Goal: Task Accomplishment & Management: Manage account settings

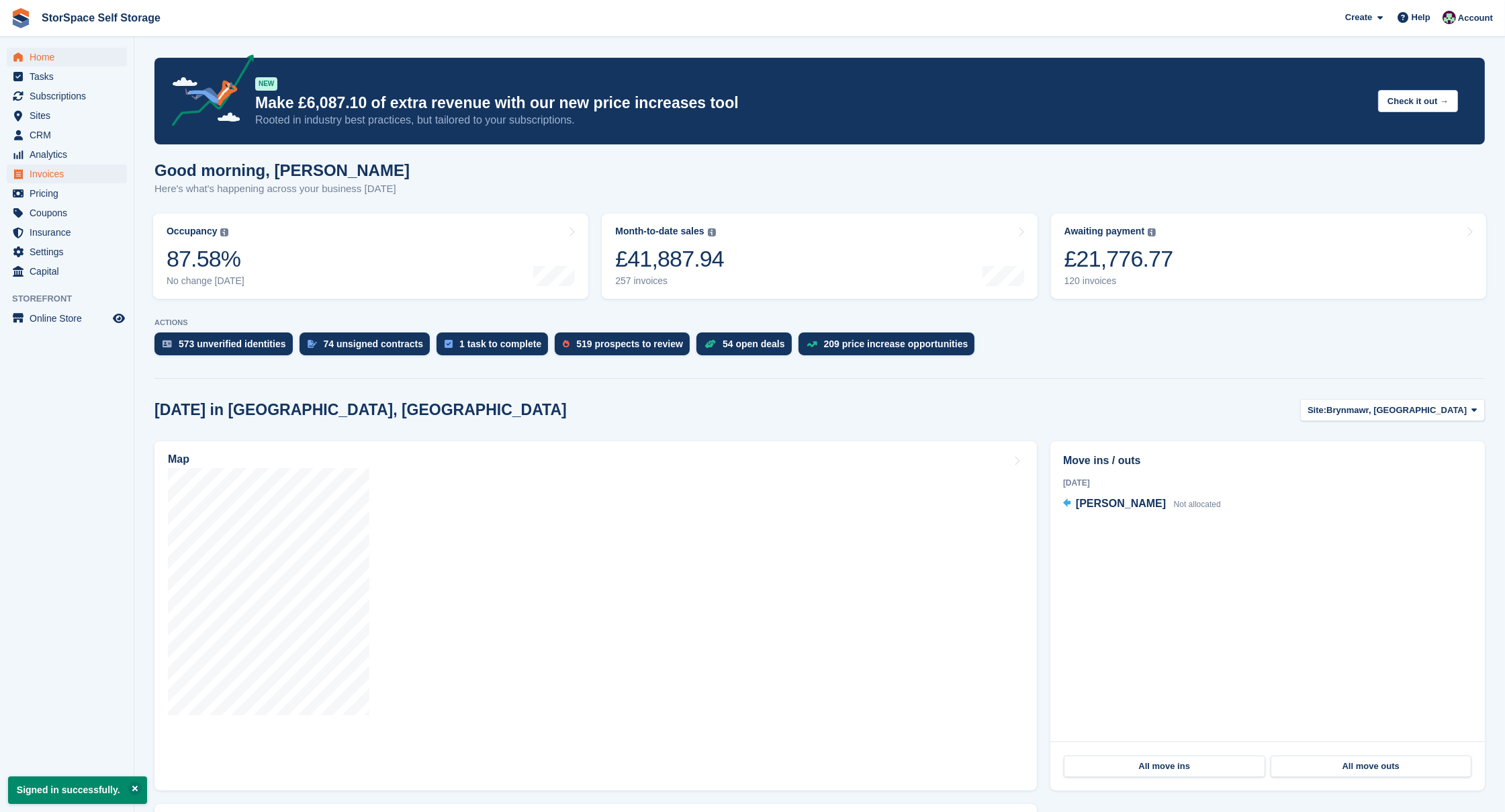
click at [49, 174] on span "Invoices" at bounding box center [69, 174] width 80 height 19
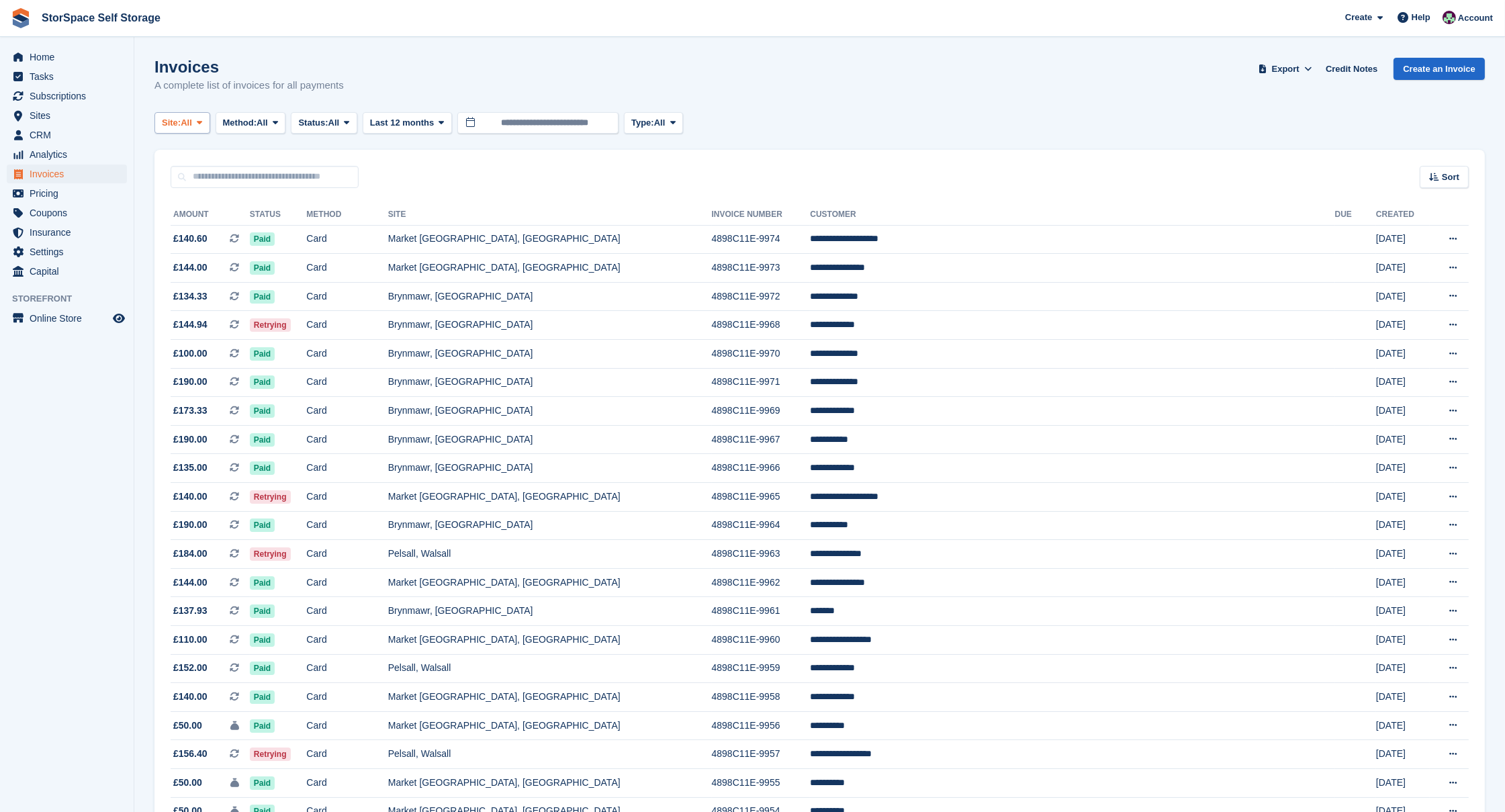
click at [199, 126] on button "Site: All" at bounding box center [183, 123] width 56 height 22
click at [206, 225] on link "Market [GEOGRAPHIC_DATA], [GEOGRAPHIC_DATA]" at bounding box center [293, 227] width 265 height 24
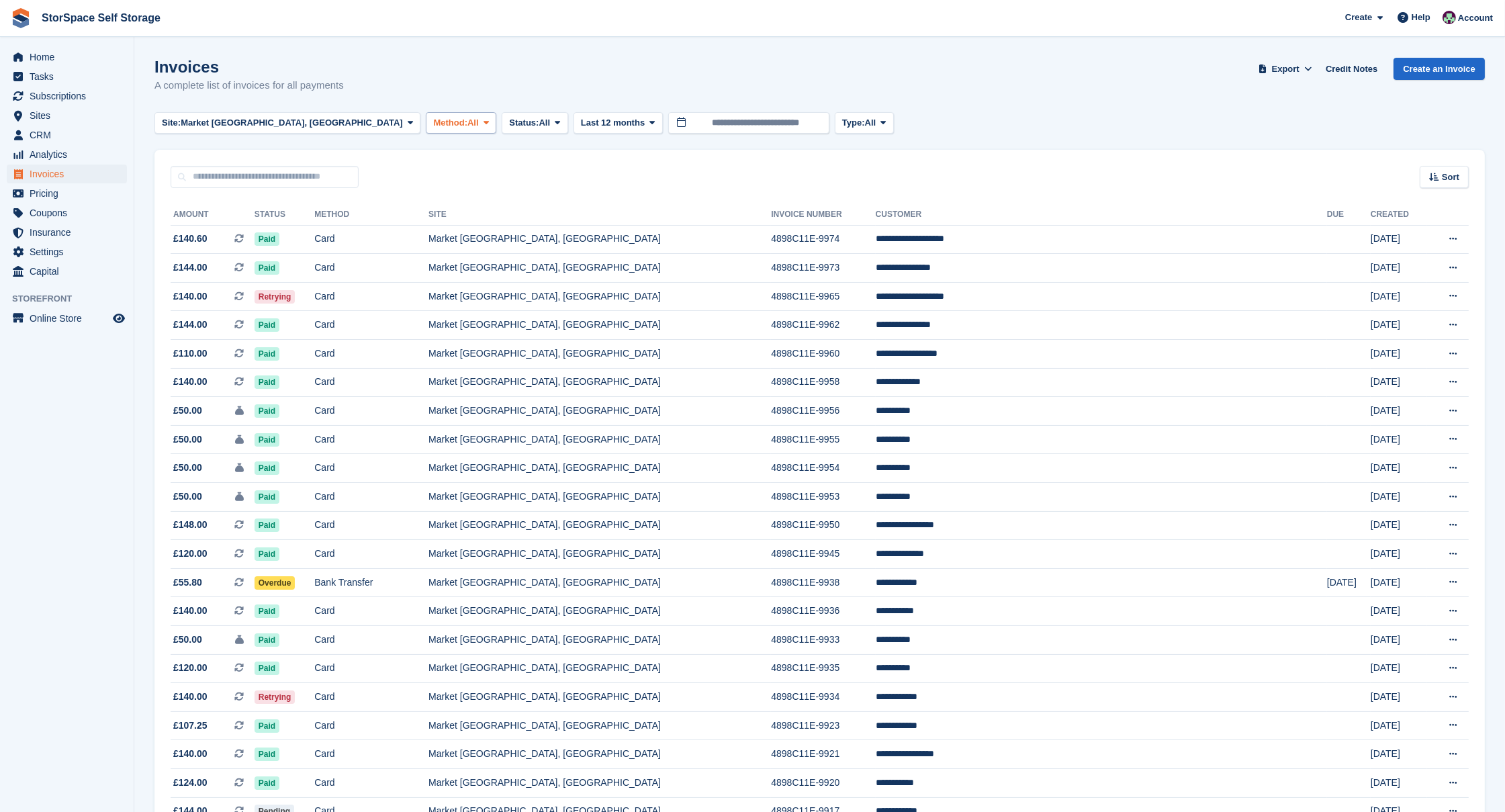
click at [433, 124] on span "Method:" at bounding box center [450, 123] width 35 height 13
click at [423, 587] on td "Bank Transfer" at bounding box center [371, 582] width 114 height 29
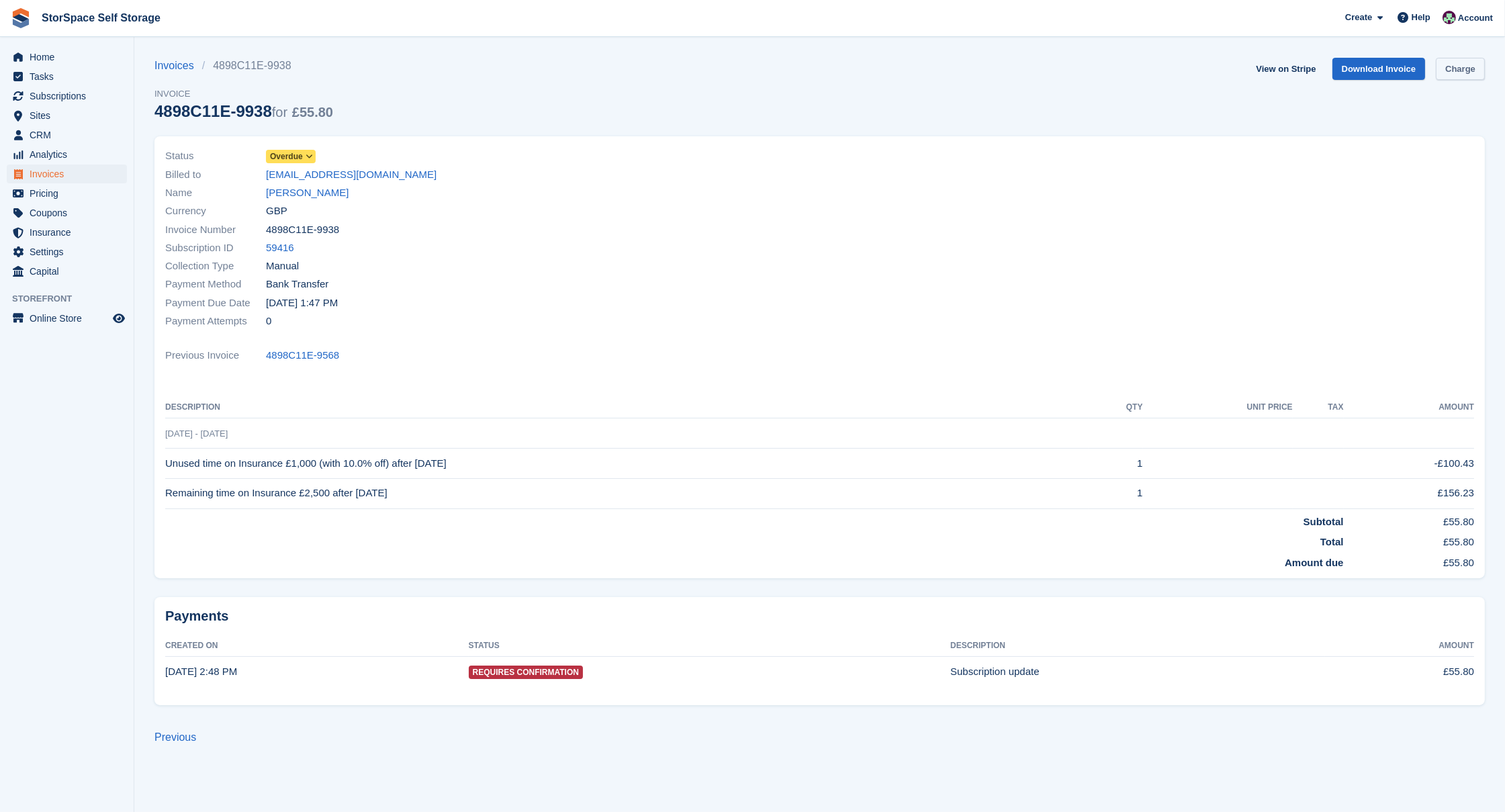
click at [1449, 66] on link "Charge" at bounding box center [1460, 68] width 49 height 22
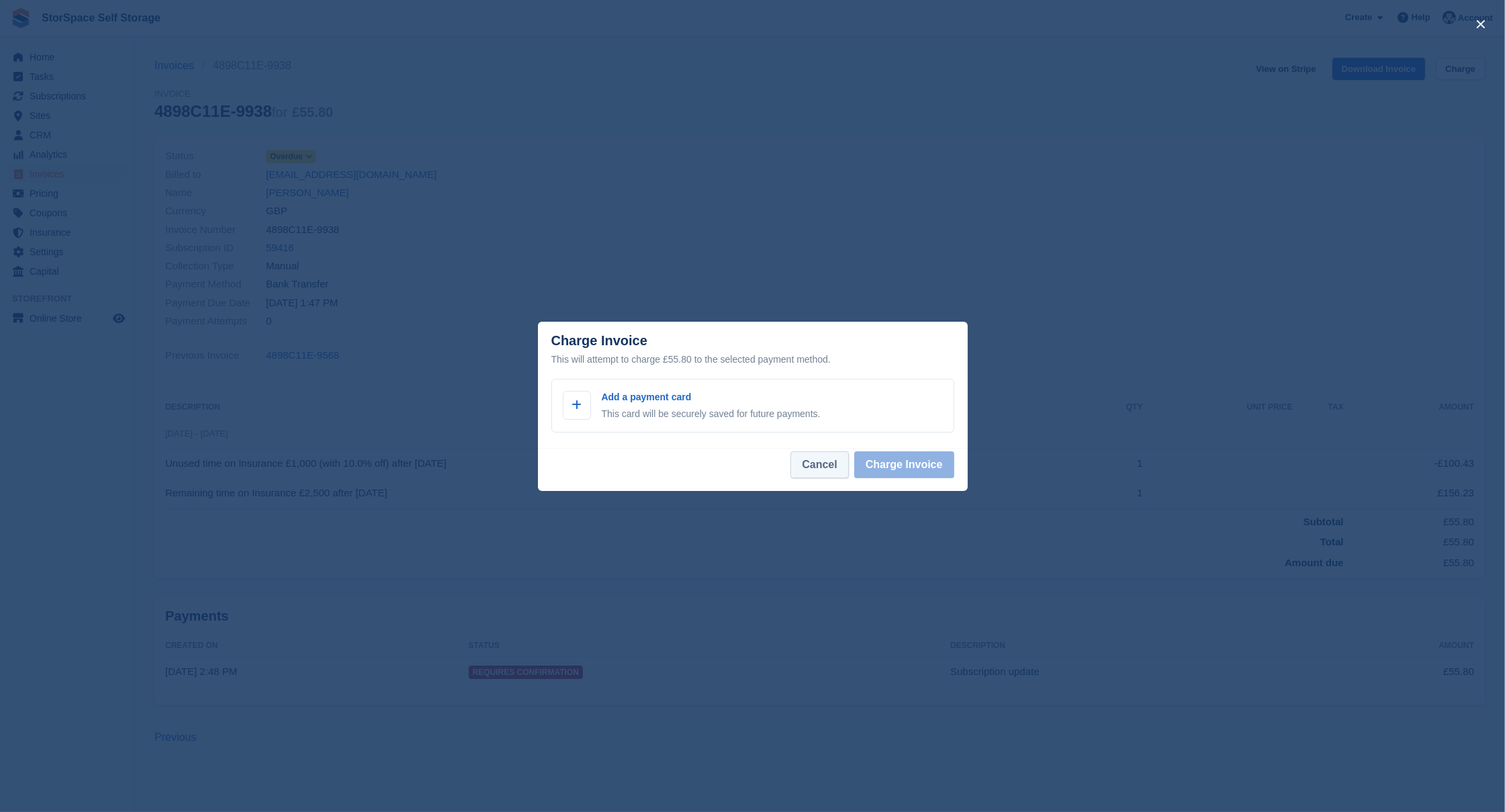
click at [828, 451] on button "Cancel" at bounding box center [819, 465] width 57 height 27
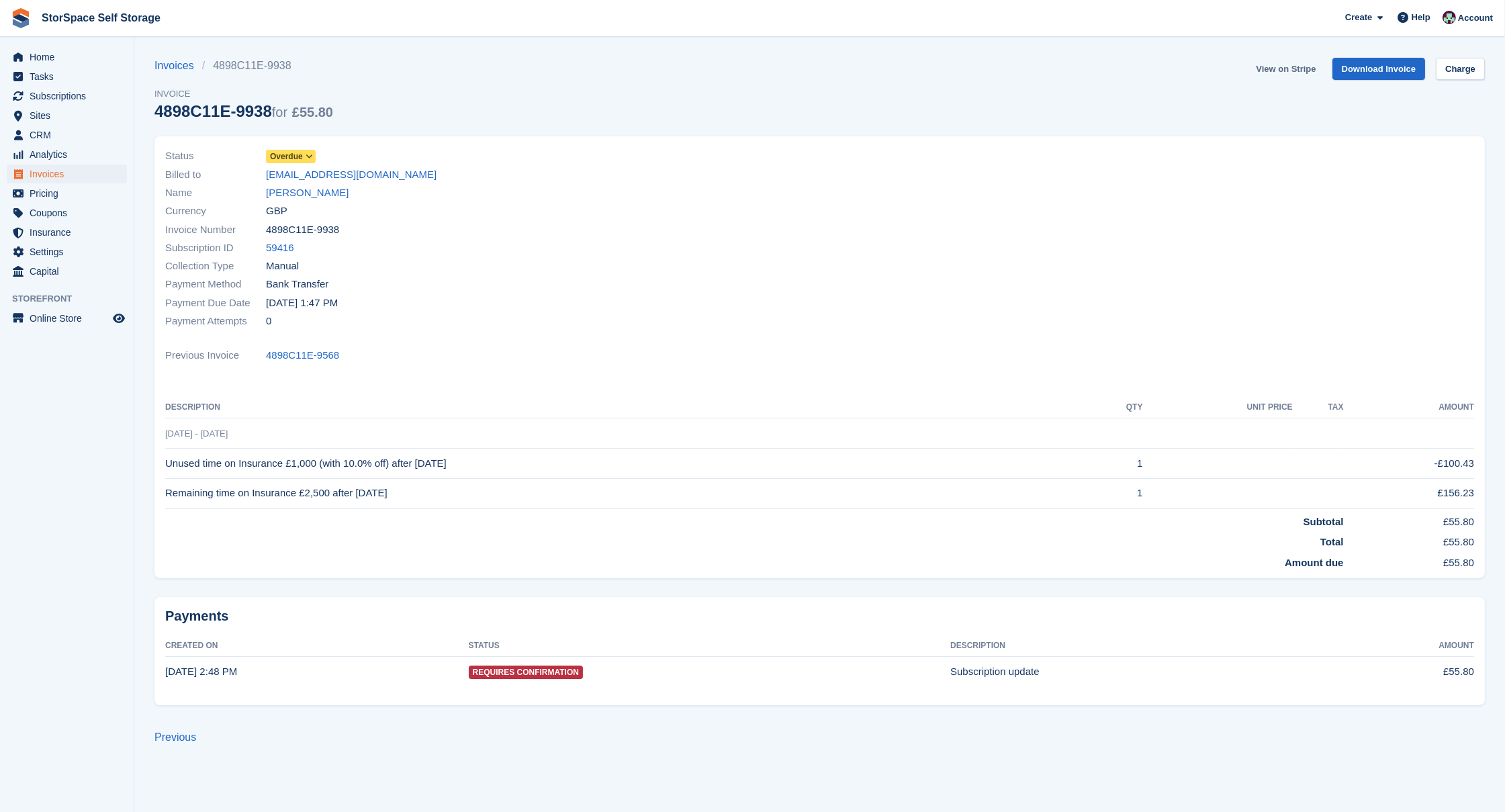
click at [1280, 65] on link "View on Stripe" at bounding box center [1286, 68] width 71 height 22
click at [1019, 169] on div at bounding box center [1152, 239] width 663 height 200
click at [1292, 71] on link "View on Stripe" at bounding box center [1286, 68] width 71 height 22
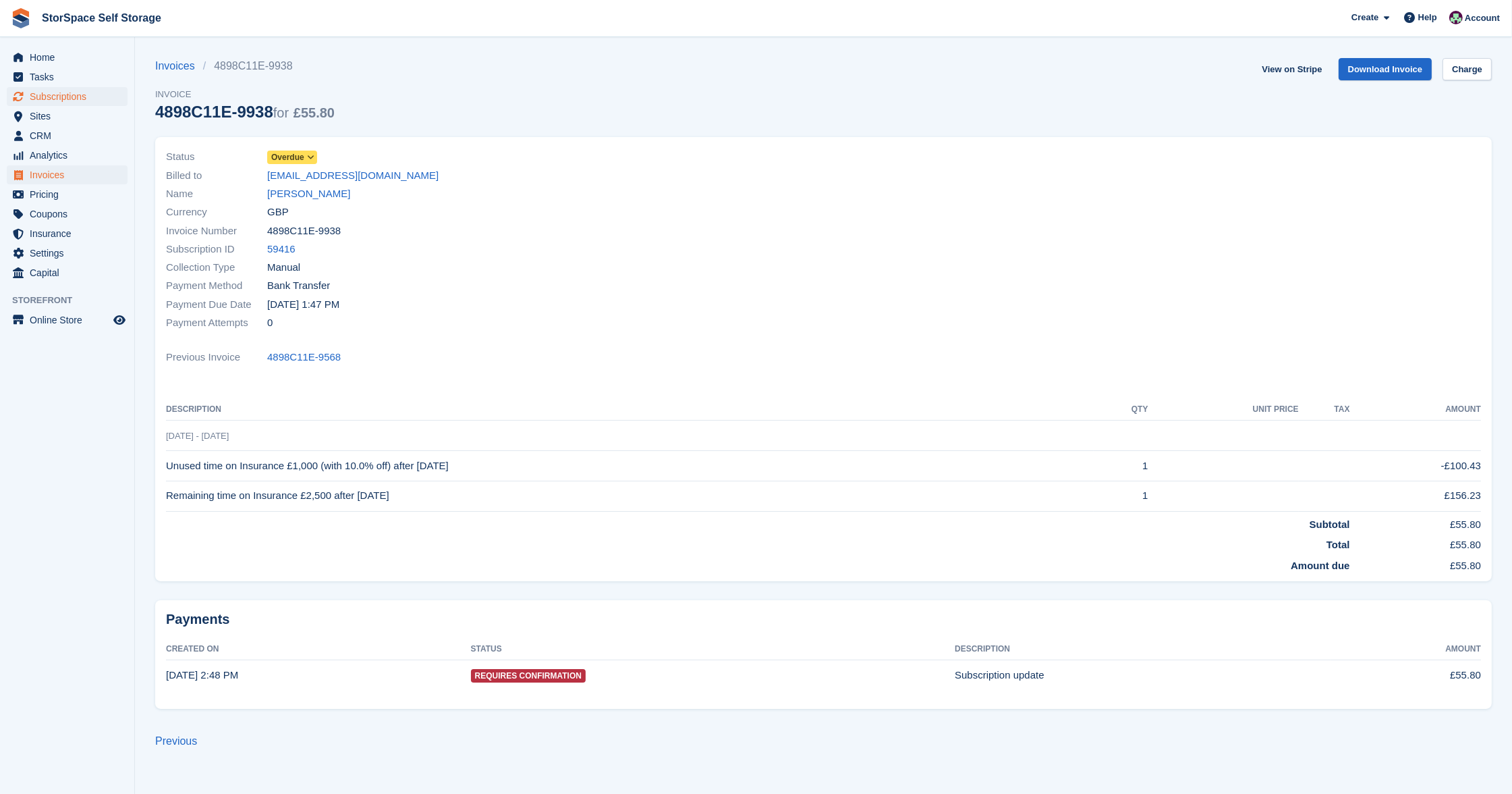
click at [50, 96] on span "Subscriptions" at bounding box center [70, 97] width 81 height 19
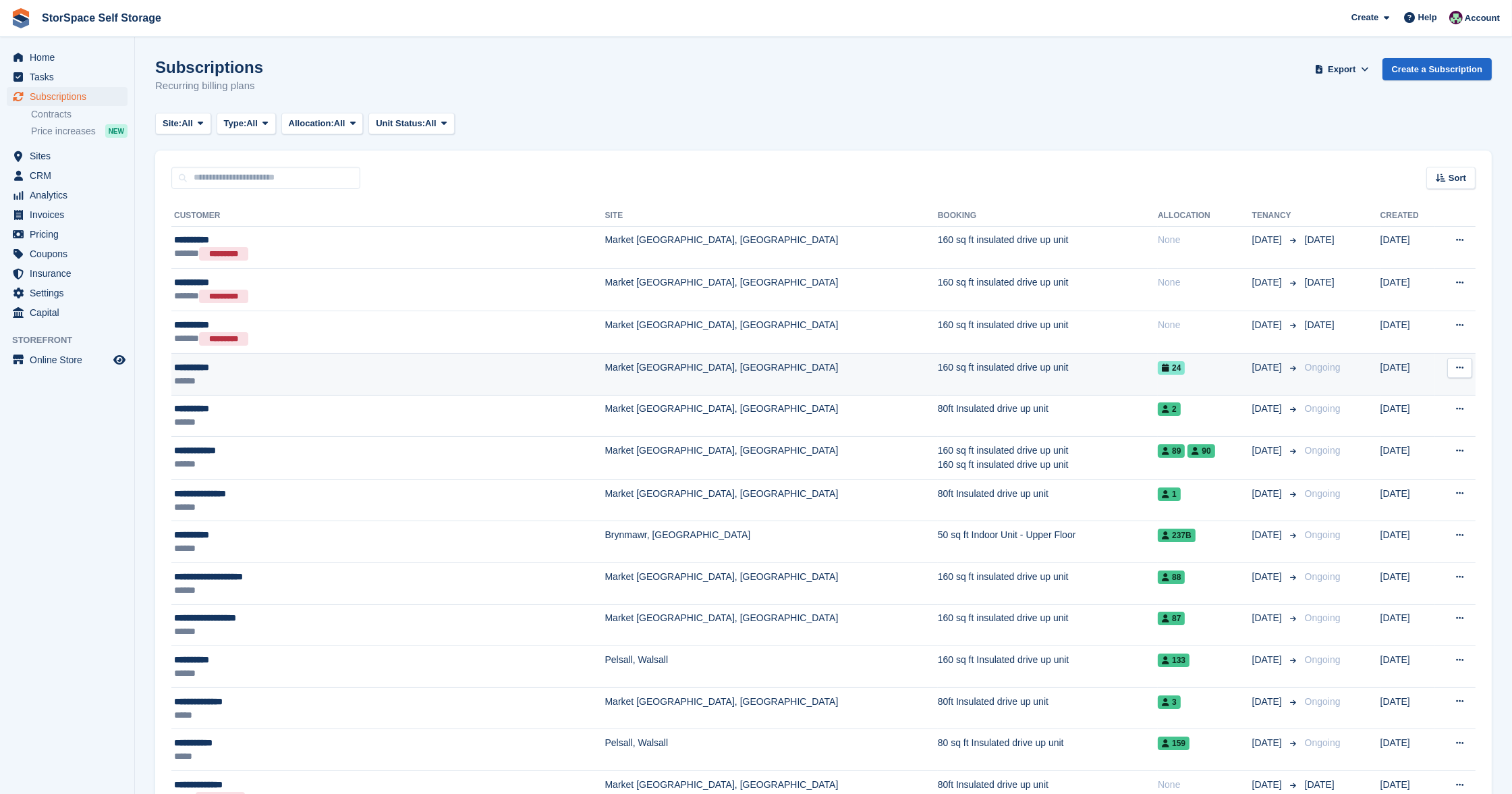
click at [303, 372] on div "**********" at bounding box center [325, 367] width 302 height 13
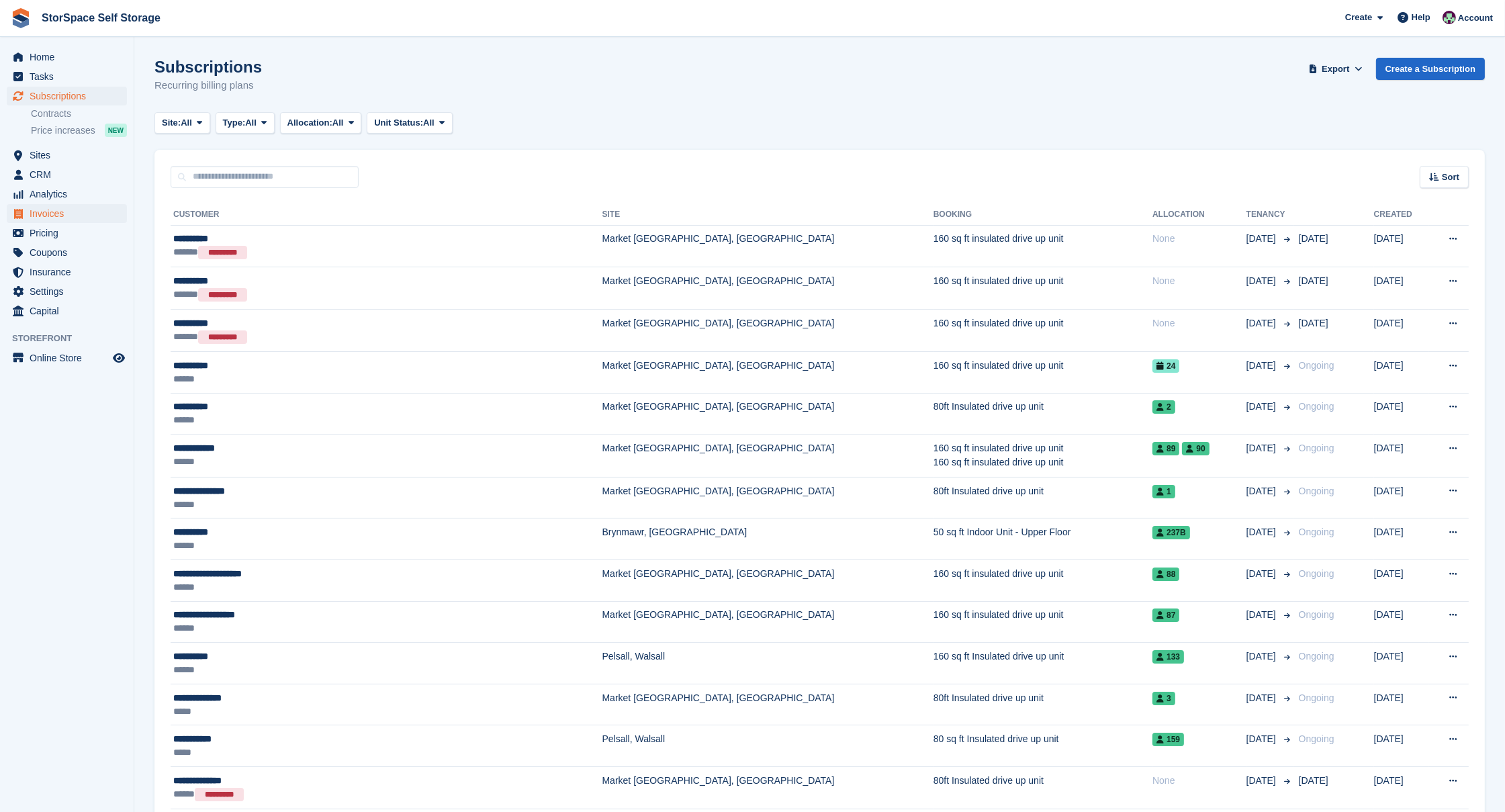
click at [65, 217] on span "Invoices" at bounding box center [69, 213] width 80 height 19
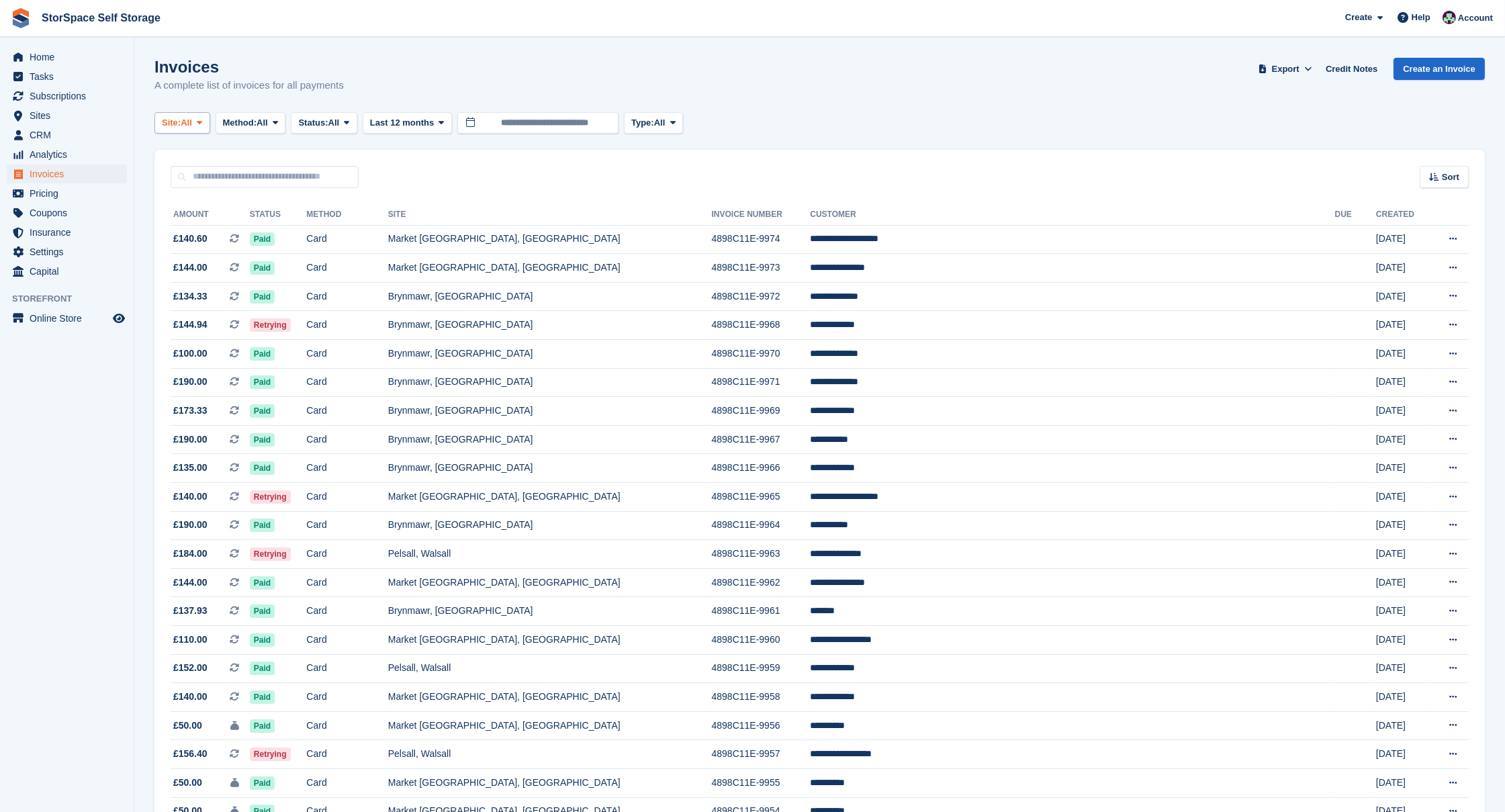
click at [190, 120] on span "All" at bounding box center [186, 123] width 12 height 13
click at [211, 191] on link "Pelsall, Walsall" at bounding box center [293, 202] width 265 height 24
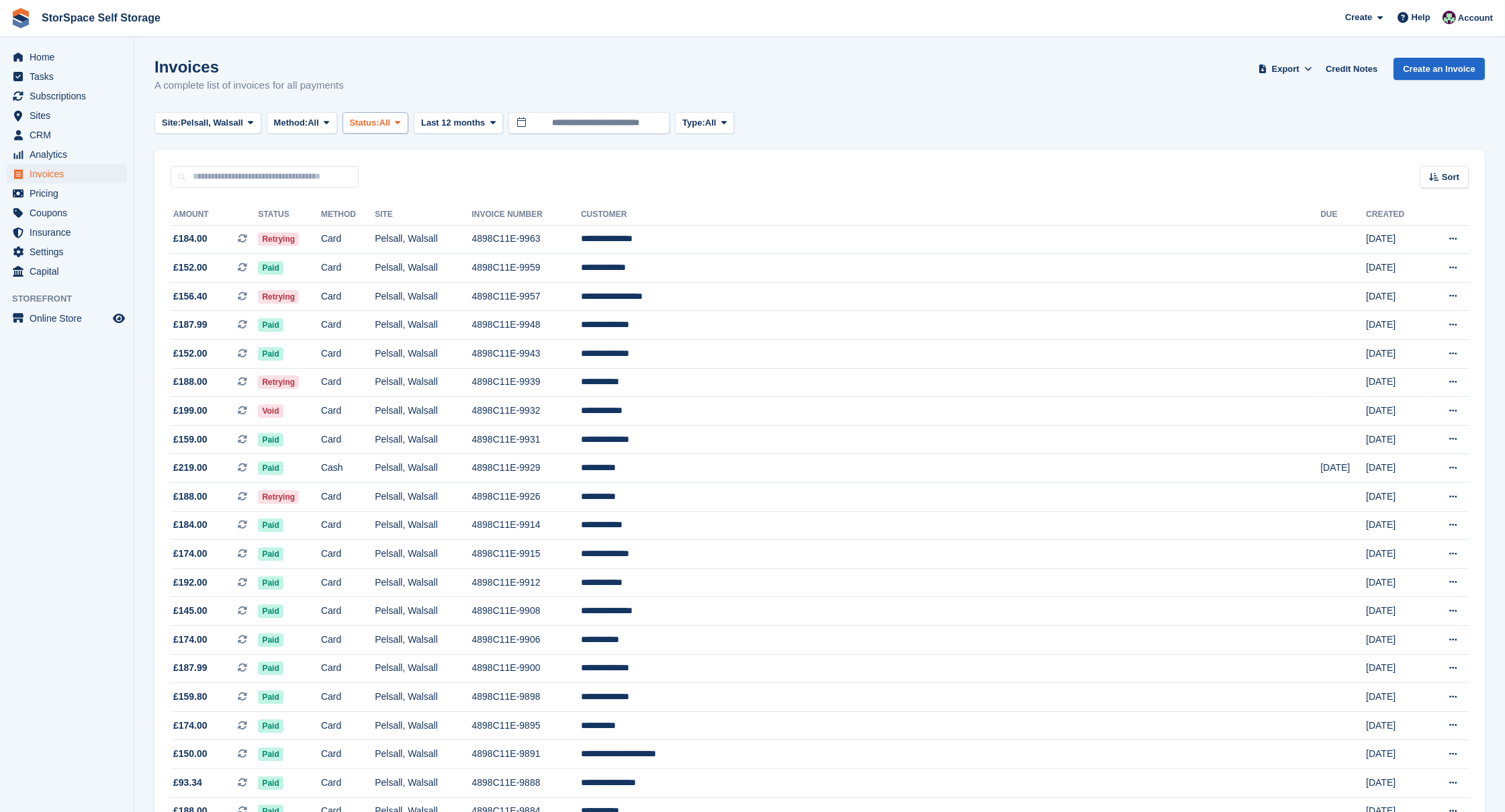
click at [391, 121] on span "All" at bounding box center [385, 123] width 12 height 13
click at [413, 223] on link "Open" at bounding box center [406, 227] width 117 height 24
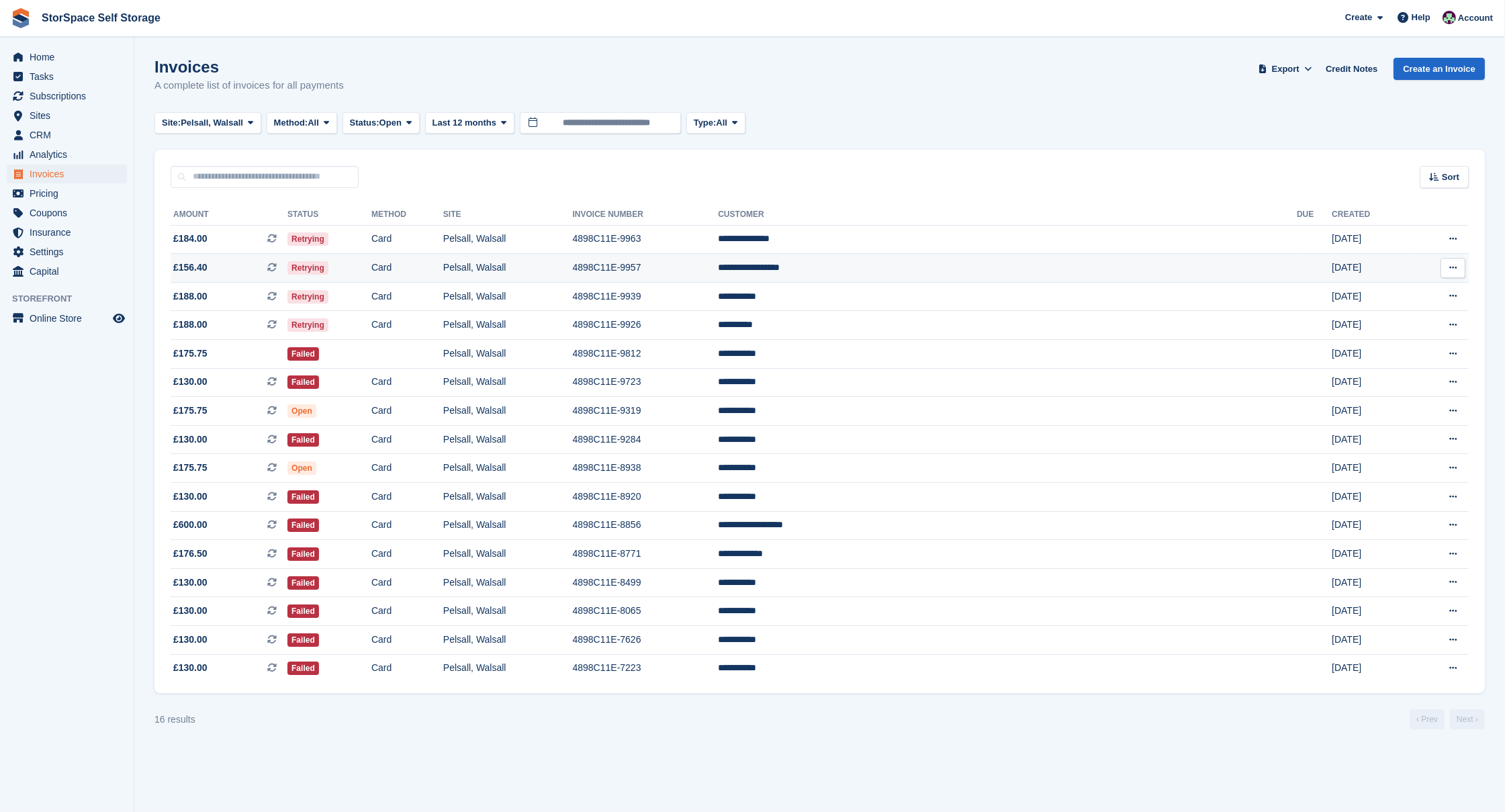
click at [371, 260] on td "Retrying" at bounding box center [329, 268] width 84 height 29
click at [443, 344] on td at bounding box center [407, 353] width 72 height 29
click at [204, 122] on span "Pelsall, Walsall" at bounding box center [211, 123] width 63 height 13
click at [247, 225] on link "Market [GEOGRAPHIC_DATA], [GEOGRAPHIC_DATA]" at bounding box center [293, 227] width 265 height 24
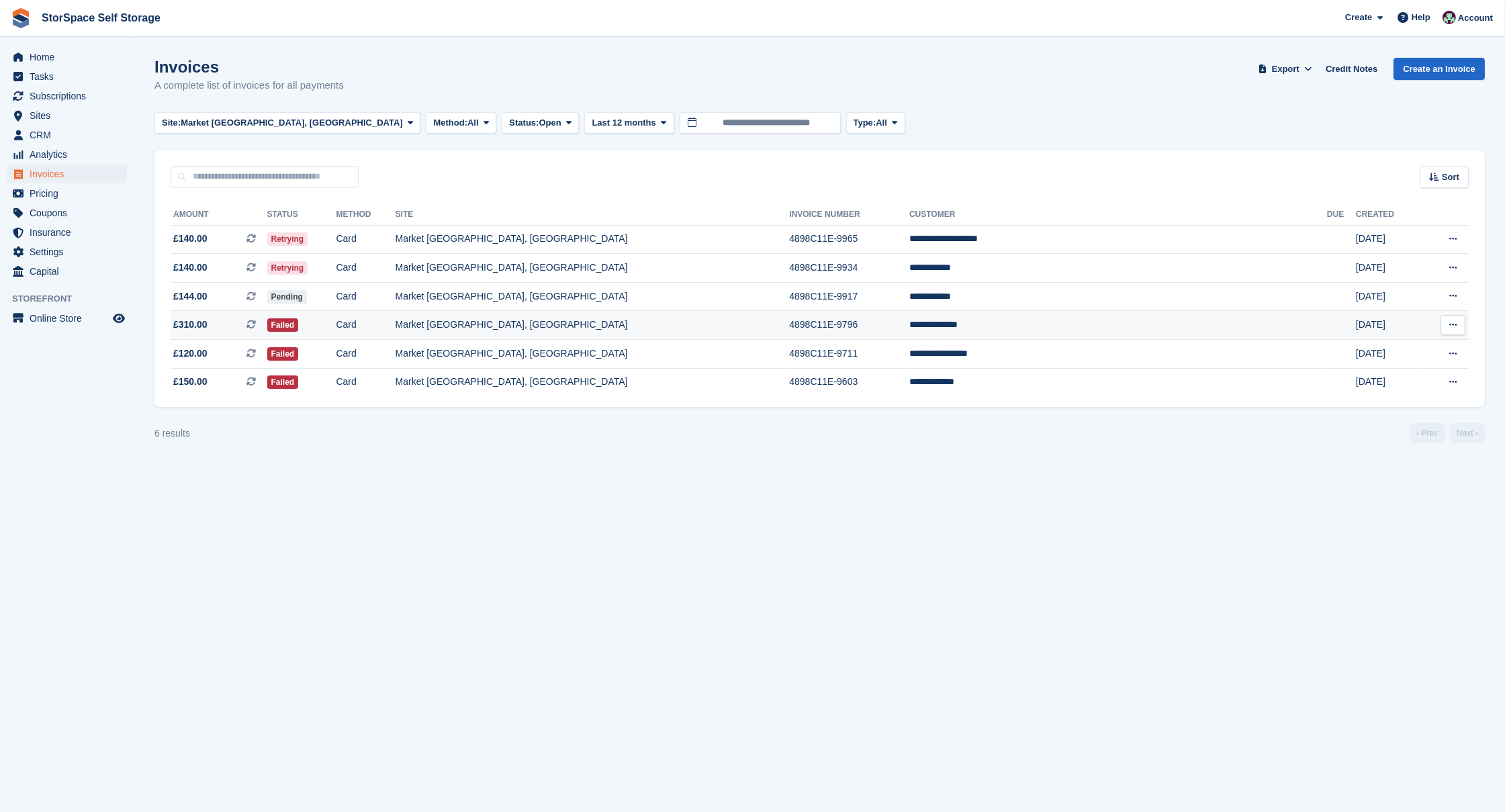
click at [752, 327] on td "Market [GEOGRAPHIC_DATA], [GEOGRAPHIC_DATA]" at bounding box center [592, 325] width 394 height 29
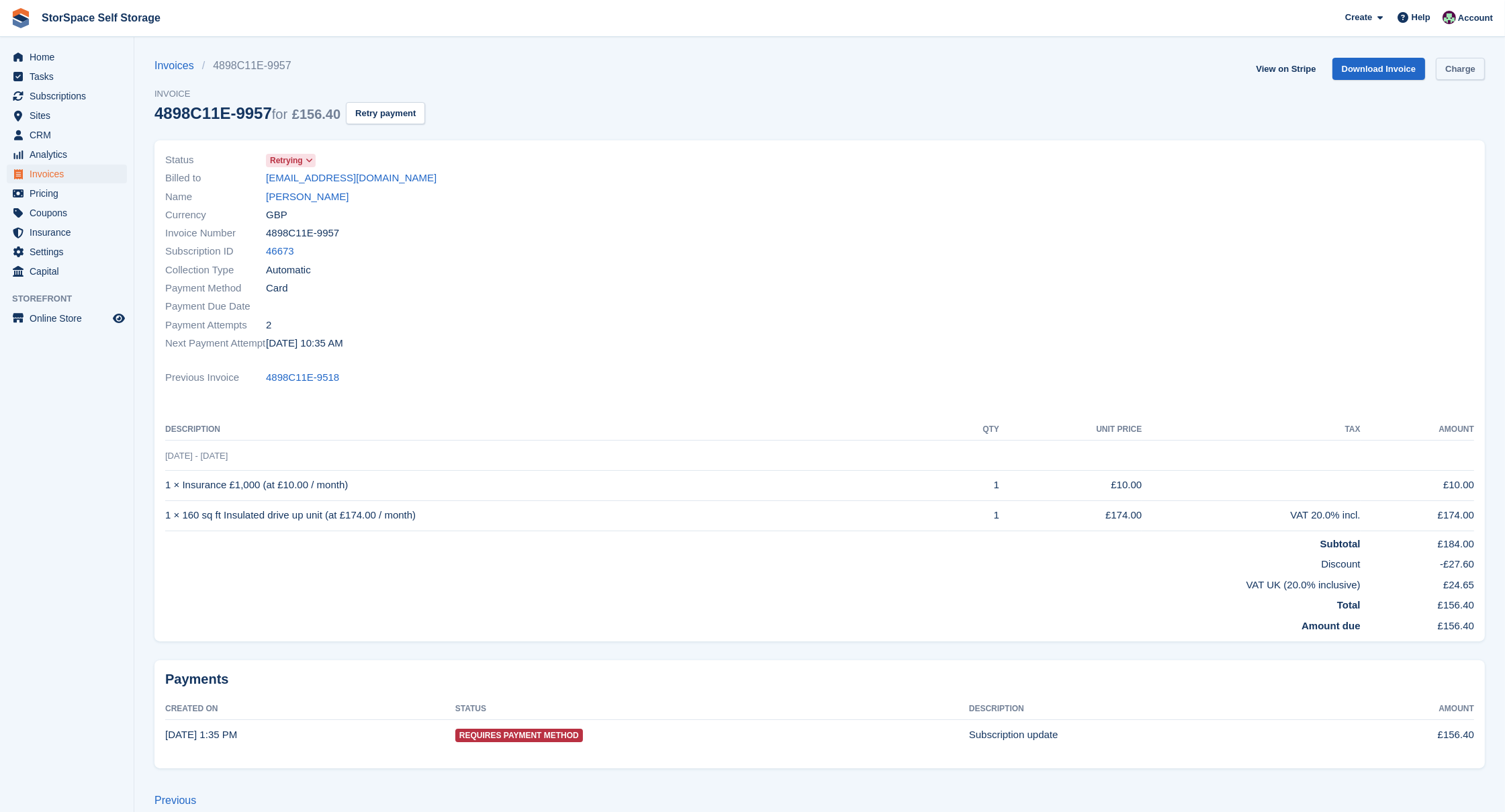
click at [1453, 60] on link "Charge" at bounding box center [1460, 68] width 49 height 22
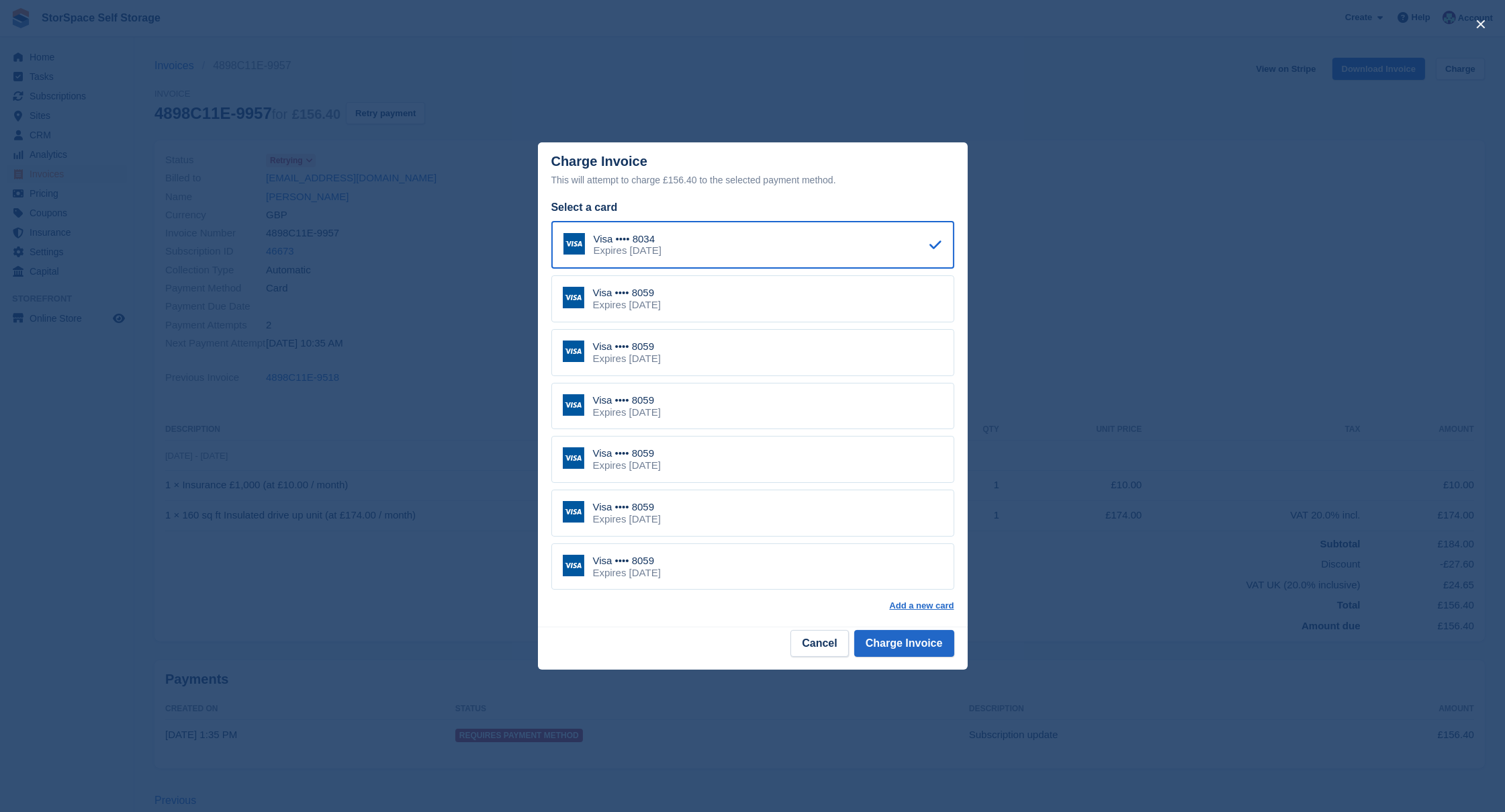
click at [726, 289] on div "Visa •••• 8059 Expires July 2030" at bounding box center [752, 299] width 403 height 47
click at [923, 650] on button "Charge Invoice" at bounding box center [904, 643] width 100 height 27
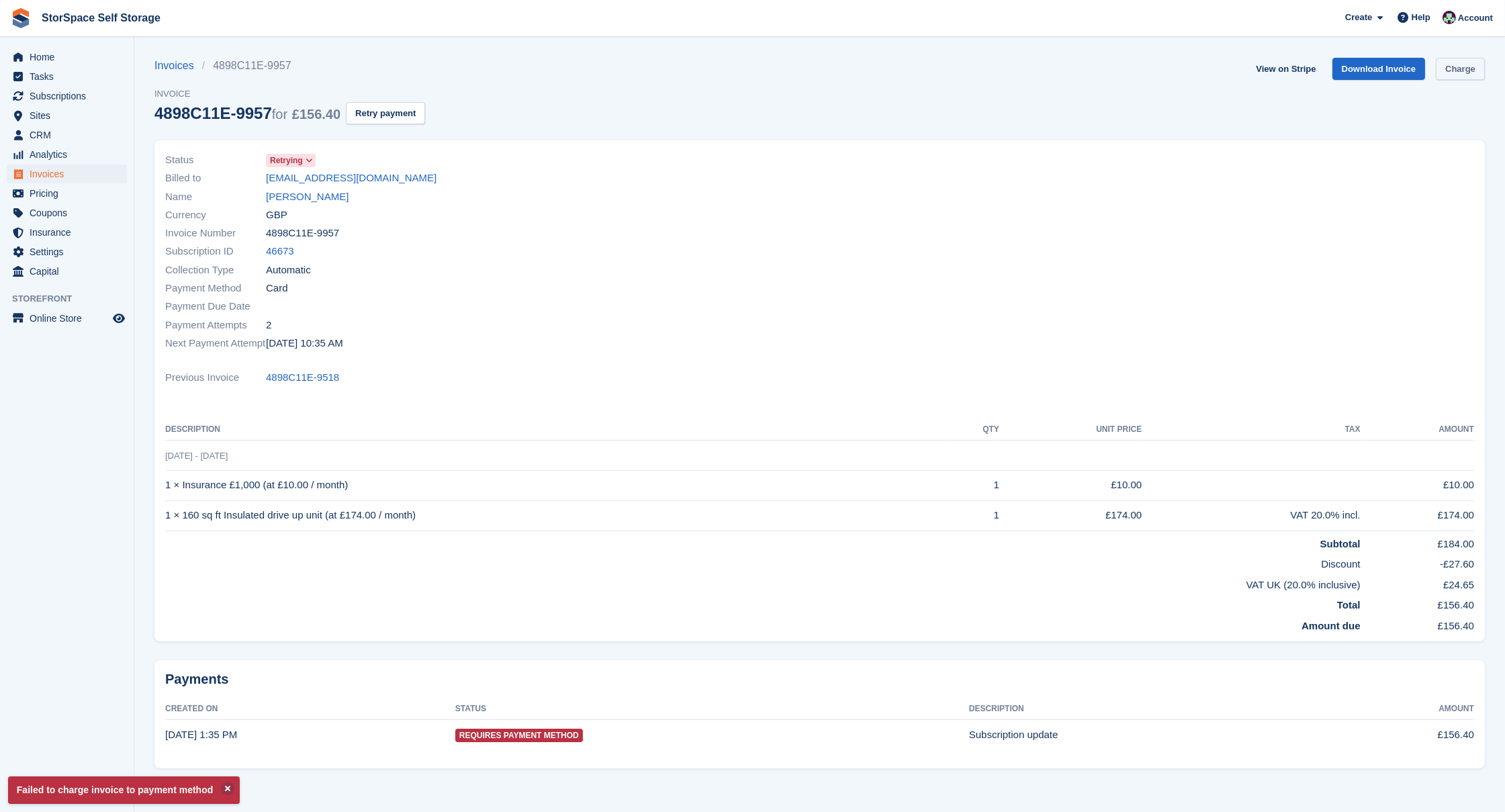
click at [1461, 58] on link "Charge" at bounding box center [1460, 68] width 49 height 22
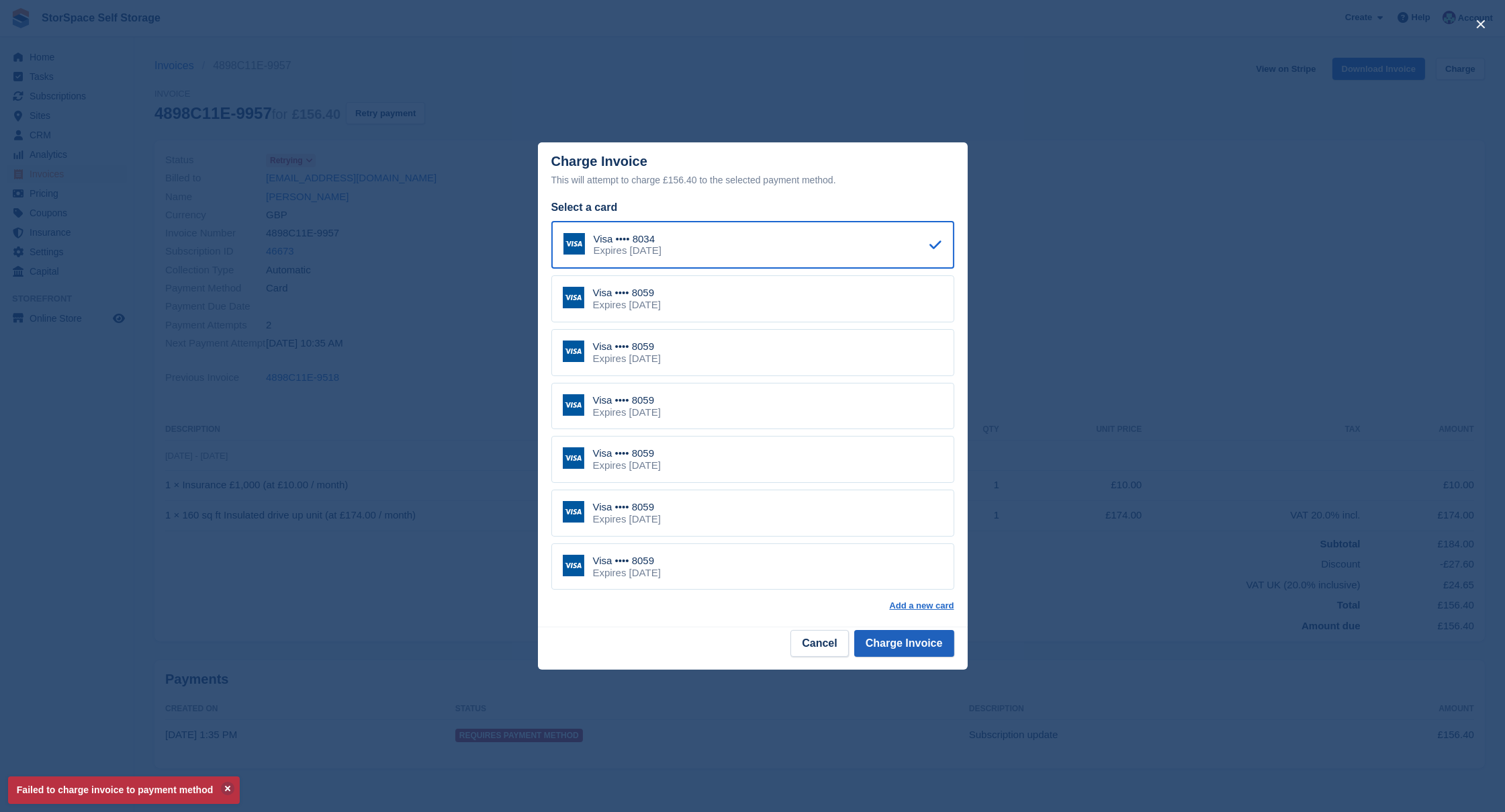
click at [881, 636] on button "Charge Invoice" at bounding box center [904, 643] width 100 height 27
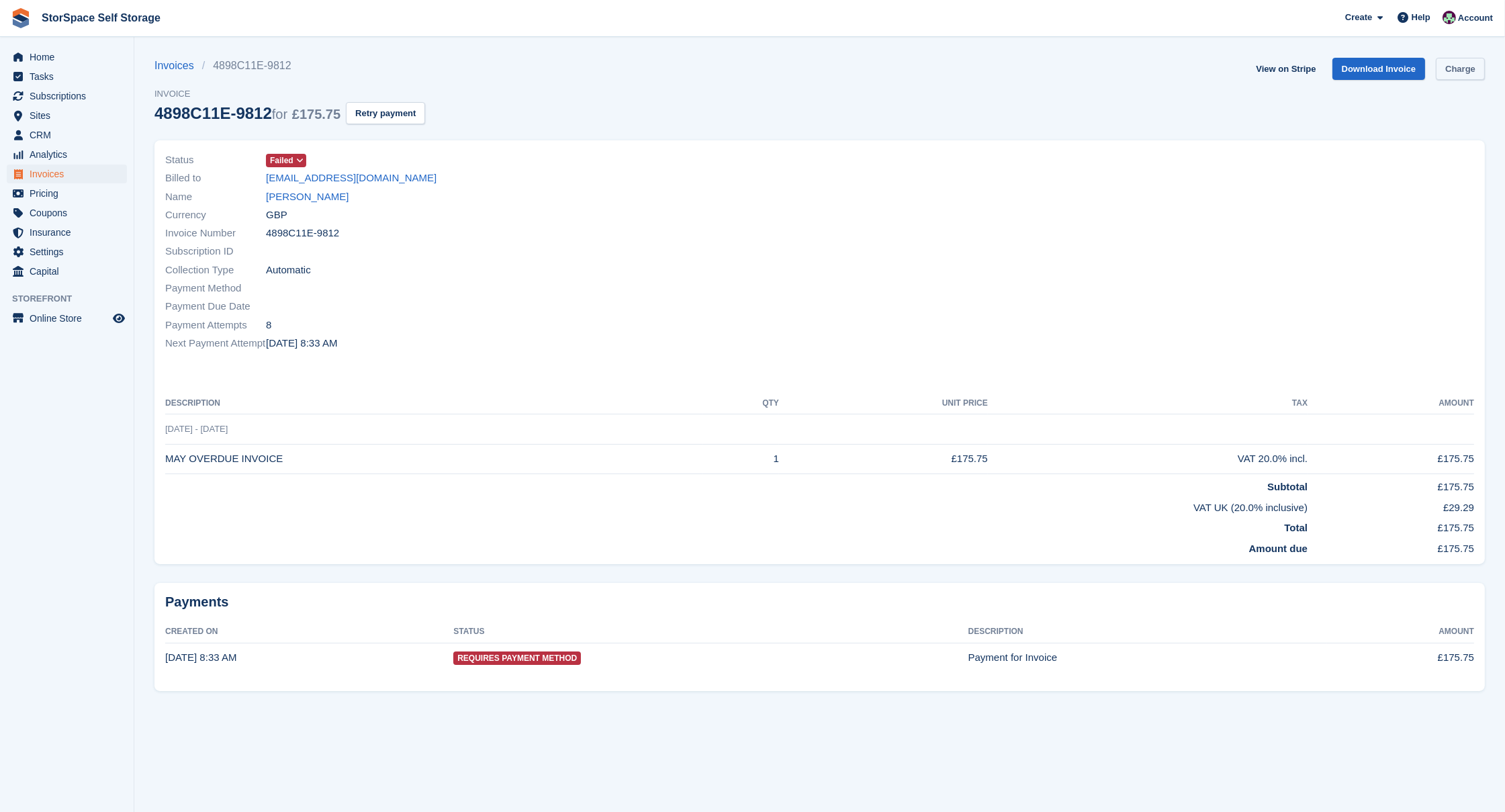
click at [1469, 71] on link "Charge" at bounding box center [1460, 68] width 49 height 22
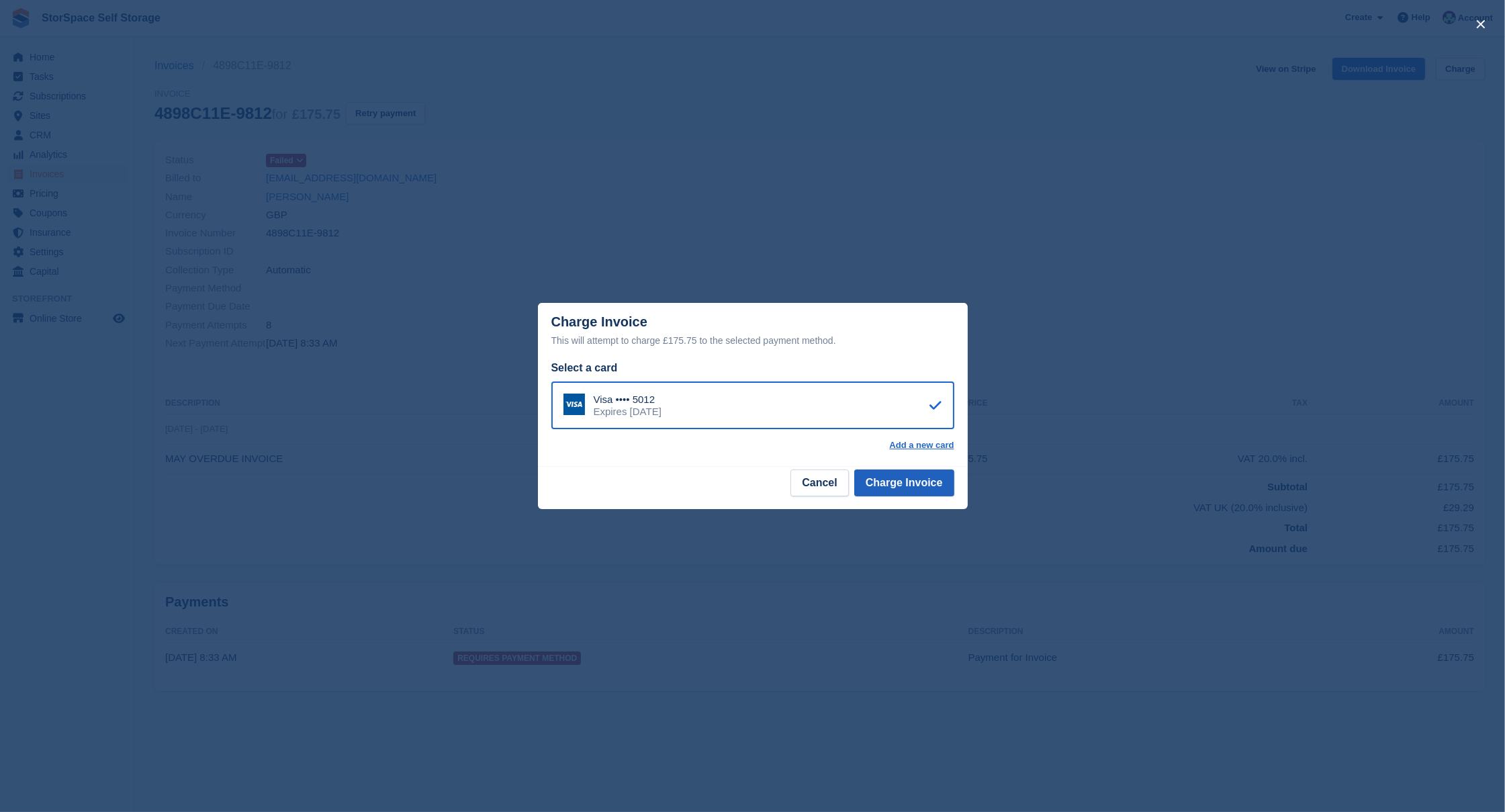
click at [924, 484] on button "Charge Invoice" at bounding box center [904, 482] width 100 height 27
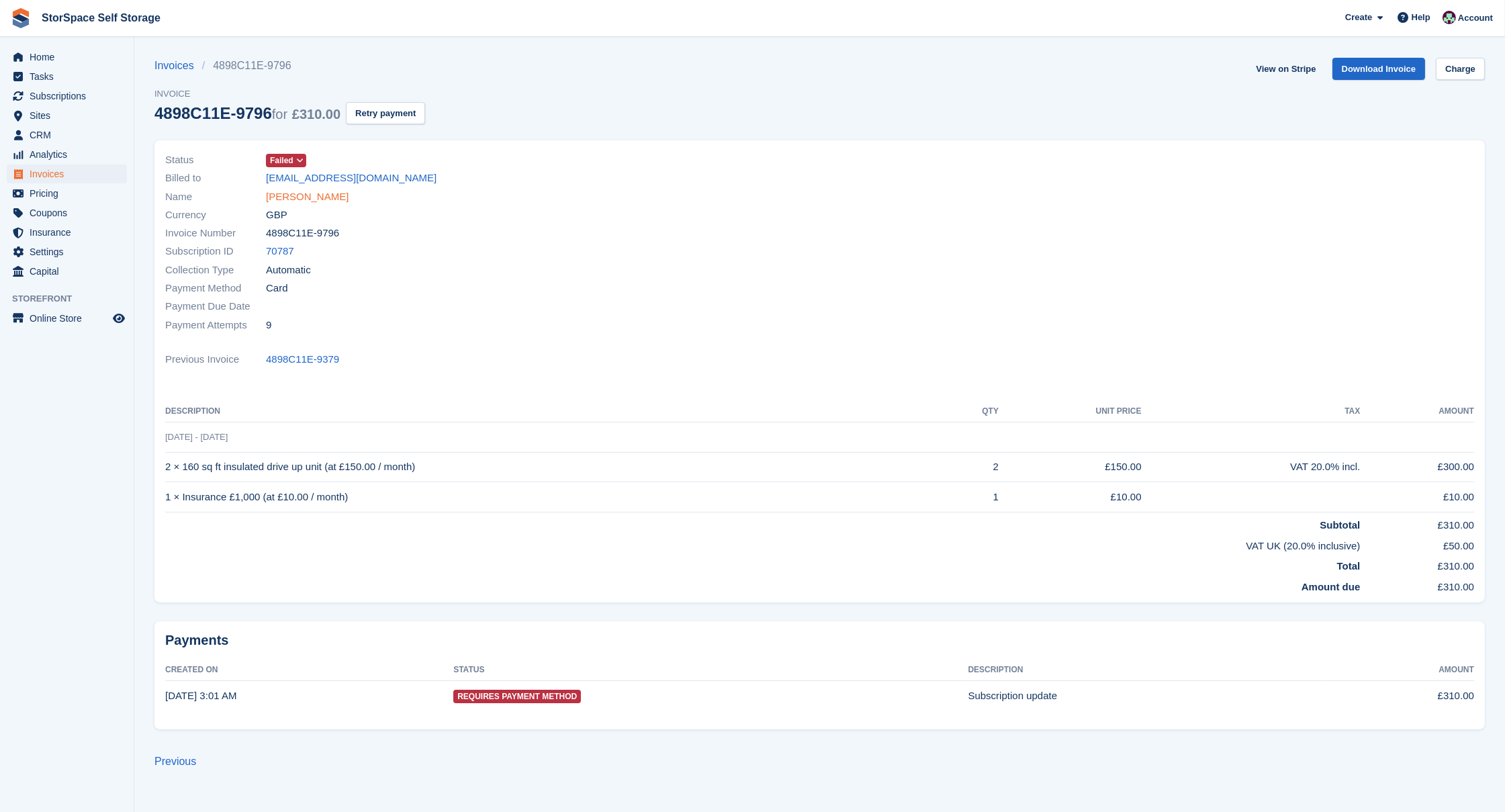
click at [311, 198] on link "[PERSON_NAME]" at bounding box center [307, 197] width 82 height 15
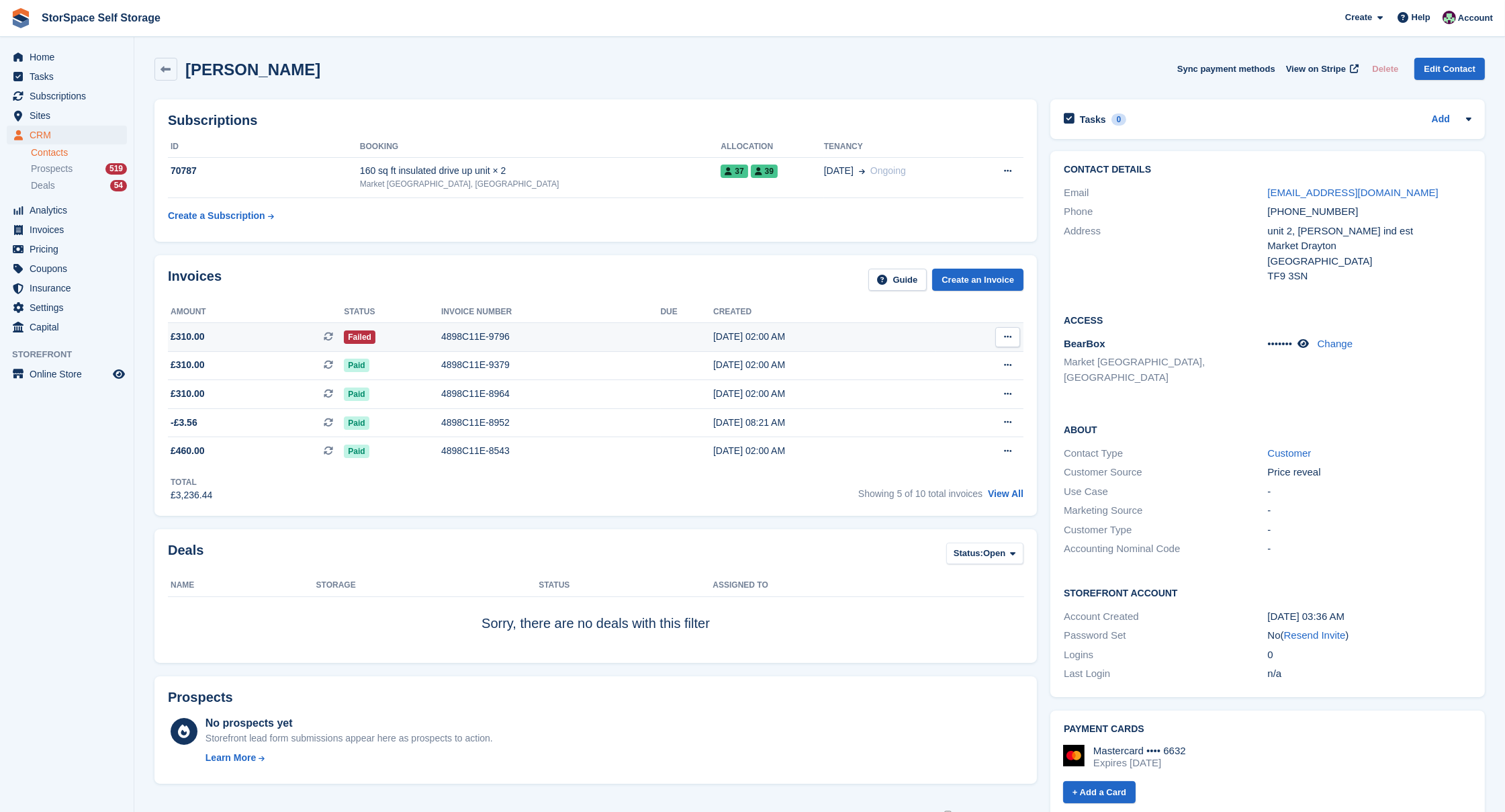
click at [399, 342] on td "Failed" at bounding box center [392, 336] width 97 height 29
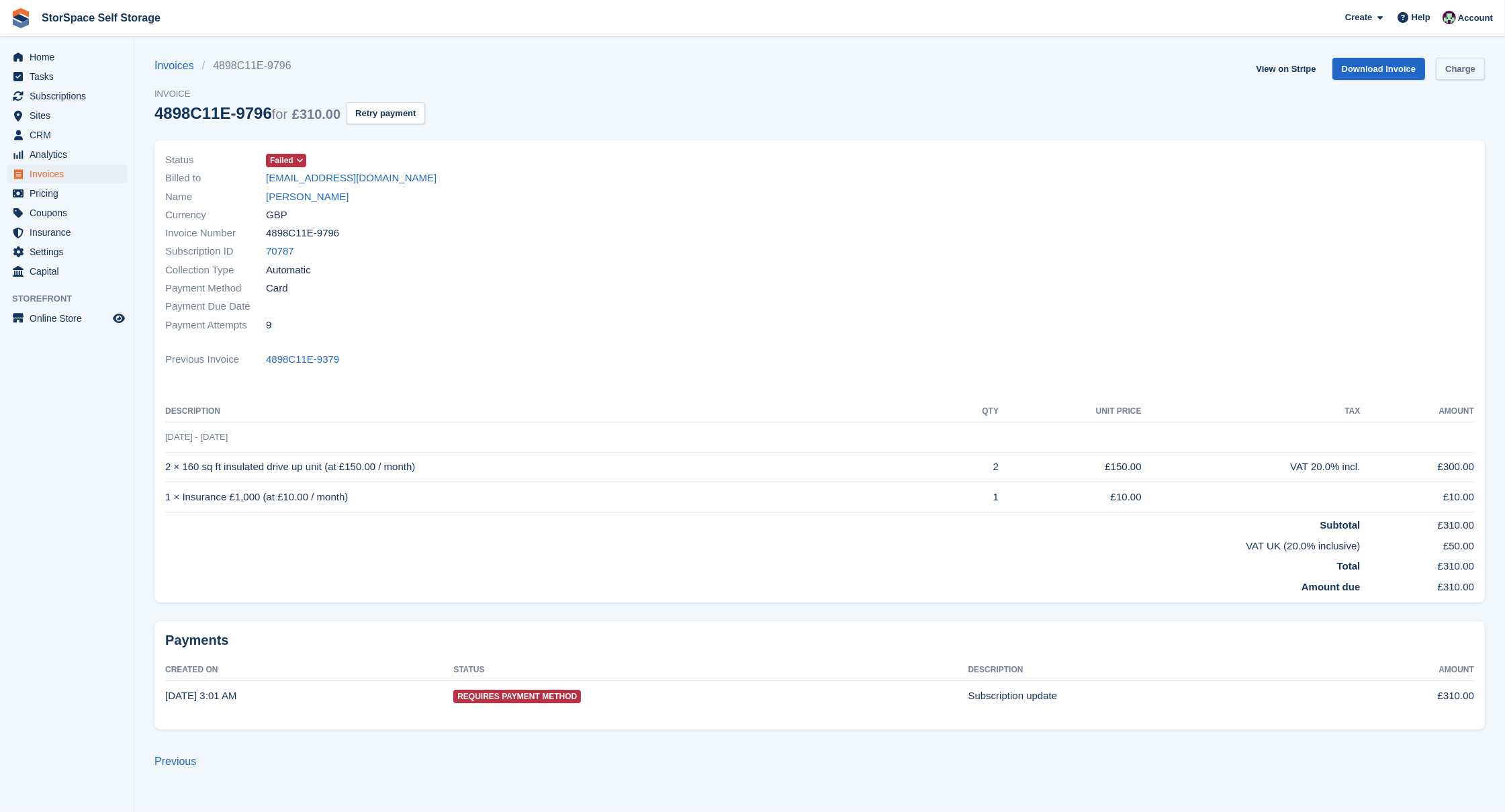
click at [1453, 68] on link "Charge" at bounding box center [1460, 68] width 49 height 22
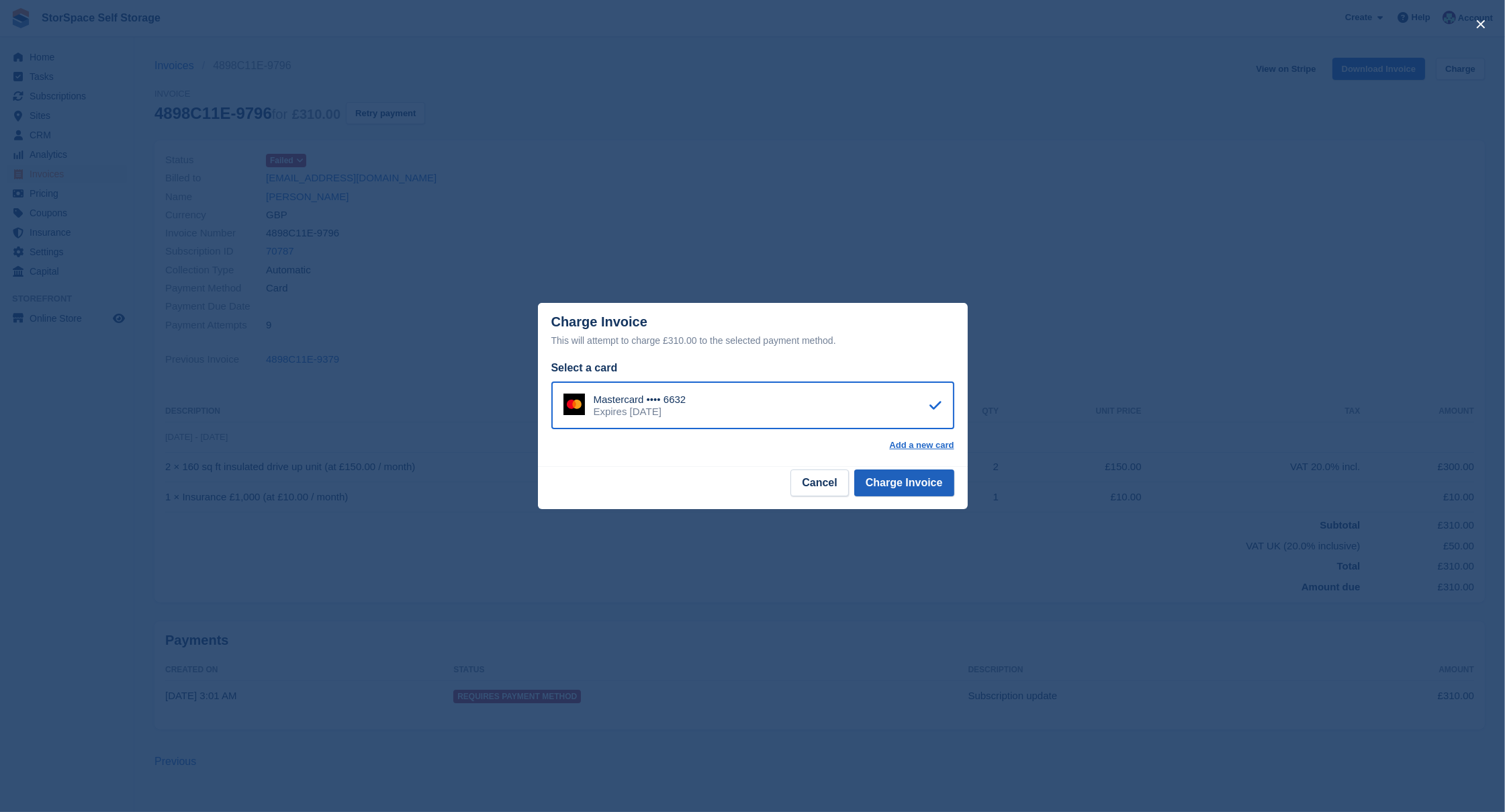
click at [903, 486] on button "Charge Invoice" at bounding box center [904, 482] width 100 height 27
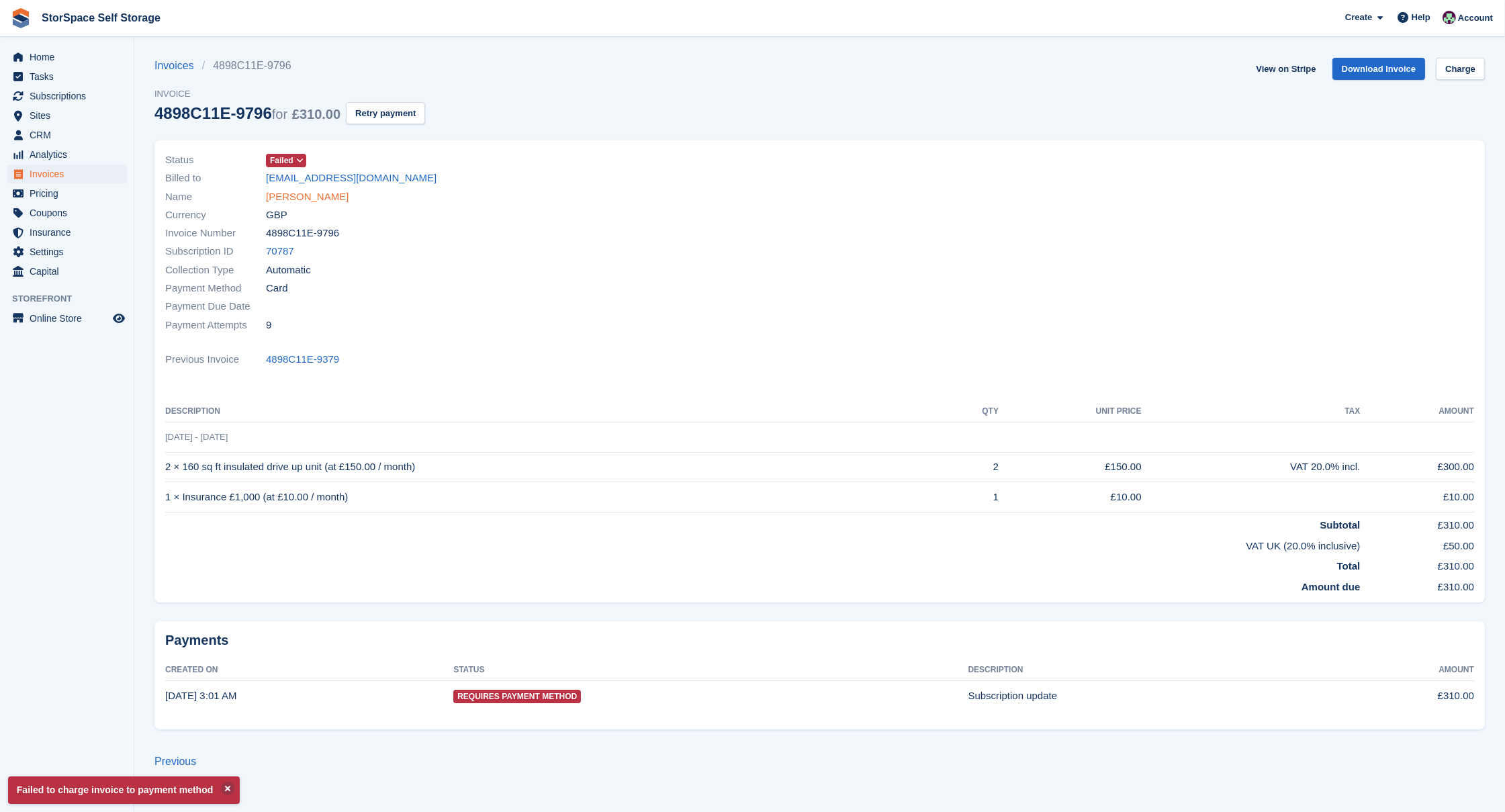
click at [289, 193] on link "Julian Jackson" at bounding box center [307, 197] width 82 height 15
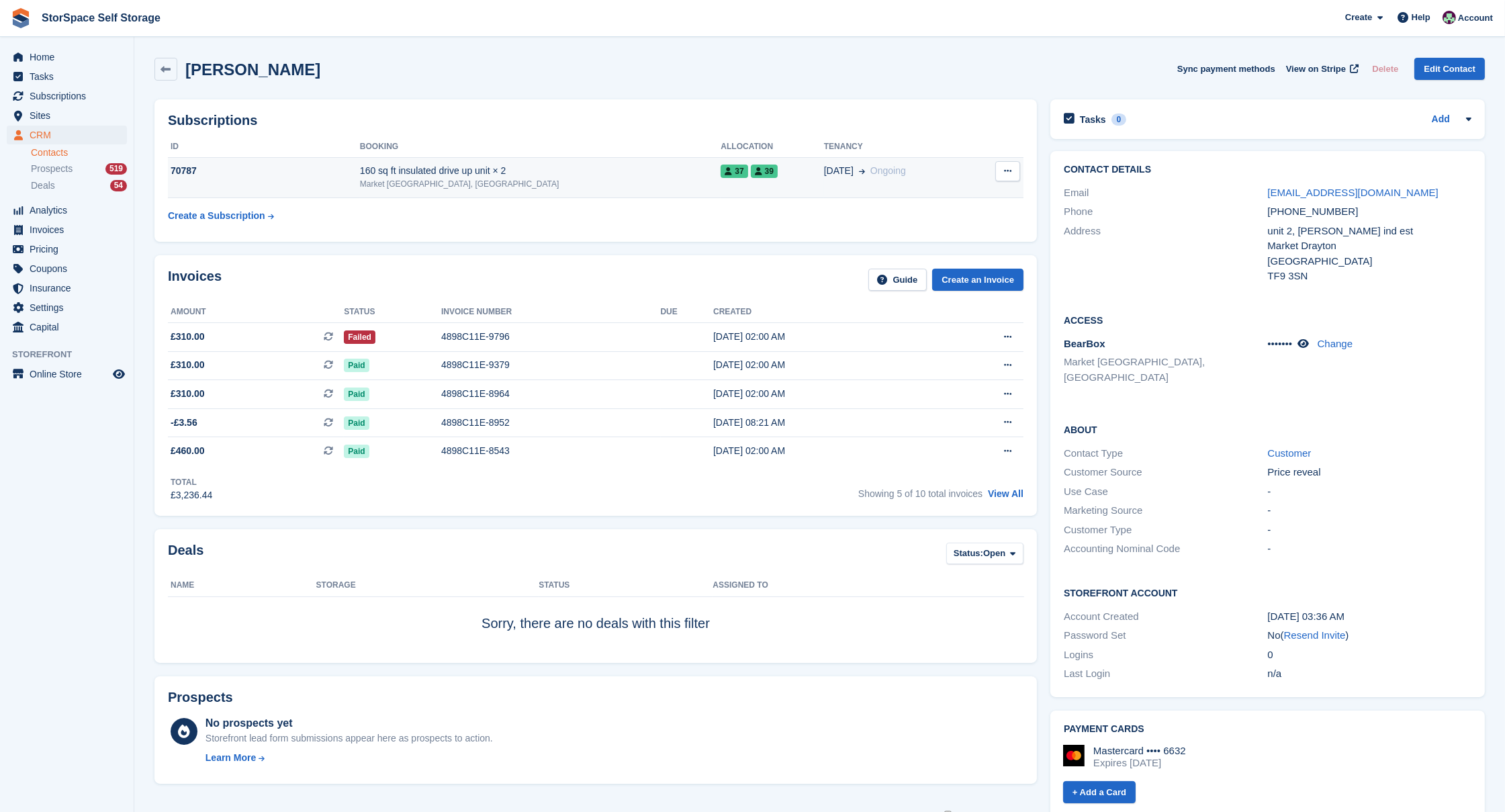
click at [602, 180] on div "Market [GEOGRAPHIC_DATA], [GEOGRAPHIC_DATA]" at bounding box center [540, 184] width 362 height 12
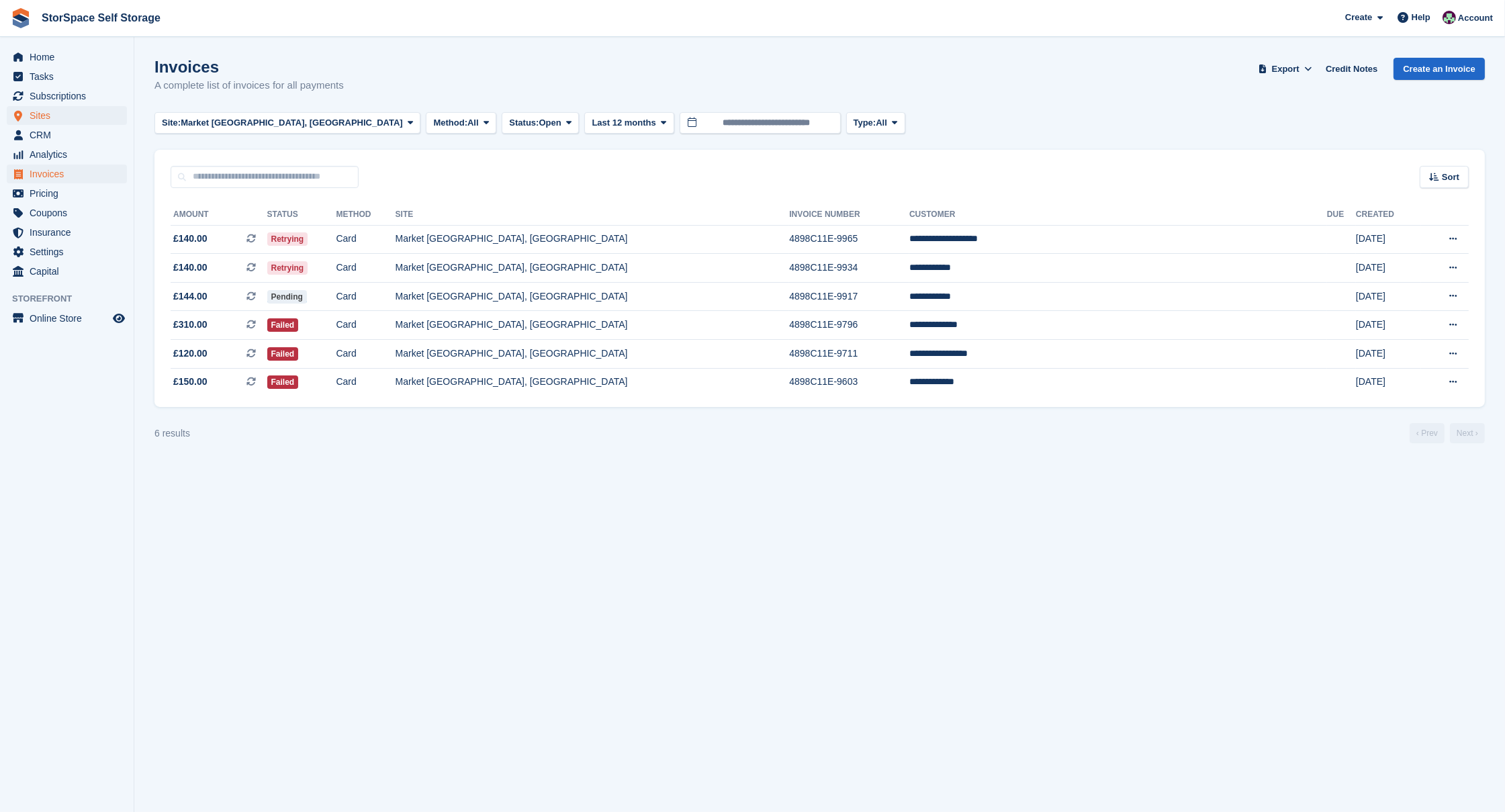
click at [46, 110] on span "Sites" at bounding box center [69, 116] width 80 height 19
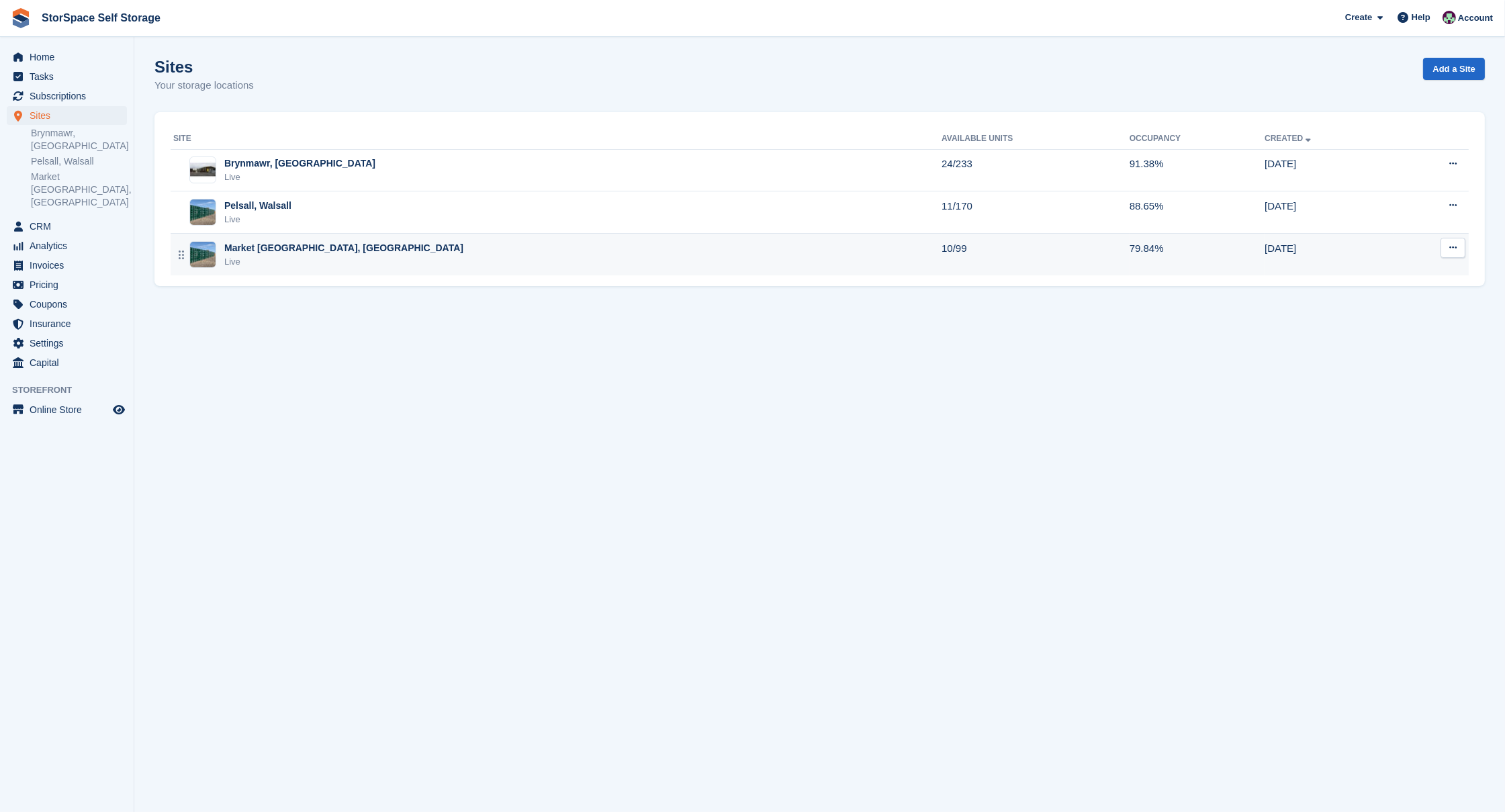
click at [400, 253] on div "Market Drayton, Shropshire Live" at bounding box center [557, 254] width 768 height 27
